Goal: Find contact information: Find contact information

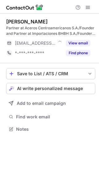
scroll to position [124, 99]
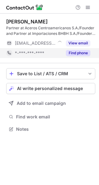
click at [77, 55] on button "Find phone" at bounding box center [78, 53] width 24 height 6
